Goal: Entertainment & Leisure: Consume media (video, audio)

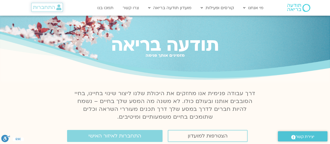
click at [43, 6] on span "התחברות" at bounding box center [44, 7] width 22 height 6
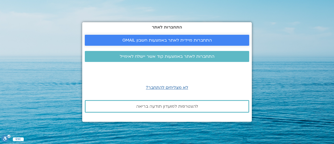
click at [155, 41] on span "התחברות מיידית לאתר באמצעות חשבון GMAIL" at bounding box center [167, 40] width 90 height 5
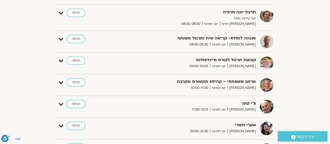
scroll to position [158, 0]
click at [78, 41] on link "כניסה" at bounding box center [76, 39] width 19 height 8
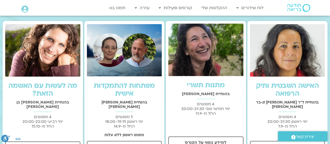
click at [200, 87] on link "מתנות תשרי" at bounding box center [206, 84] width 38 height 9
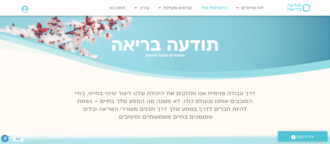
click at [216, 8] on link "ההקלטות שלי" at bounding box center [214, 8] width 31 height 10
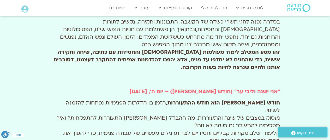
scroll to position [228, 0]
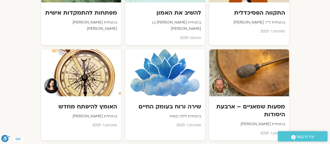
scroll to position [354, 0]
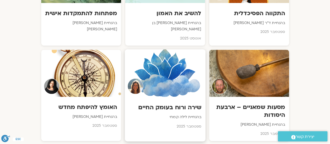
click at [175, 103] on h3 "שירה ורוח בעומק החיים" at bounding box center [165, 107] width 73 height 8
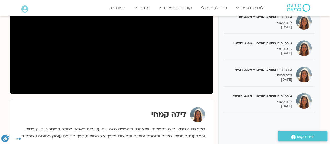
scroll to position [104, 0]
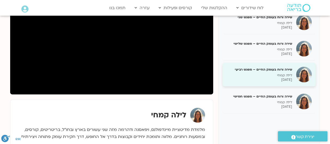
click at [279, 74] on p "לילה קמחי" at bounding box center [260, 75] width 66 height 4
click at [277, 74] on p "לילה קמחי" at bounding box center [260, 75] width 66 height 4
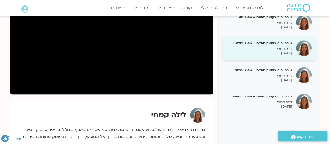
click at [242, 53] on p "16/09/2025" at bounding box center [260, 53] width 66 height 4
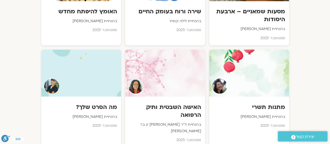
scroll to position [451, 0]
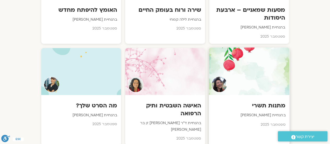
click at [246, 65] on div at bounding box center [249, 71] width 81 height 48
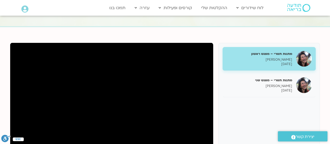
scroll to position [41, 0]
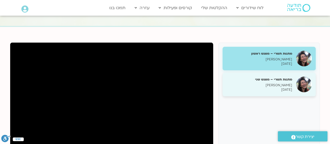
click at [276, 85] on p "[PERSON_NAME]" at bounding box center [260, 85] width 66 height 4
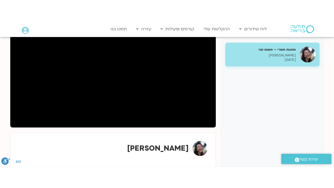
scroll to position [85, 0]
